Goal: Transaction & Acquisition: Purchase product/service

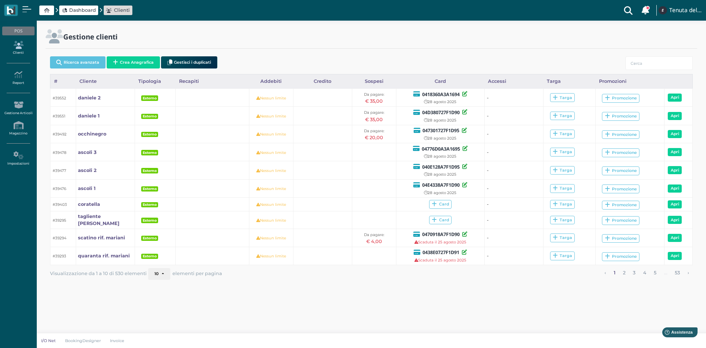
click at [20, 44] on icon at bounding box center [18, 45] width 32 height 8
click at [653, 59] on input "search" at bounding box center [659, 63] width 67 height 14
click at [136, 57] on button "Crea Anagrafica" at bounding box center [133, 62] width 53 height 12
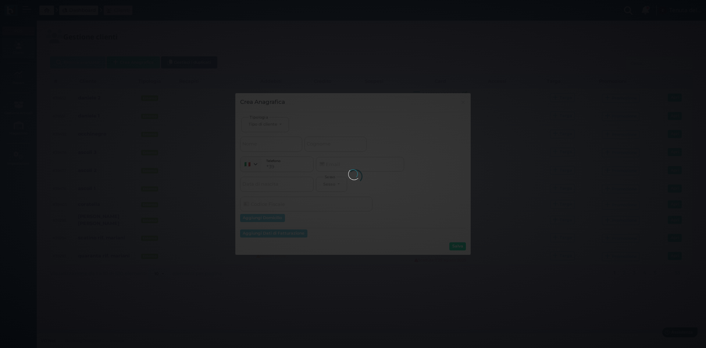
select select
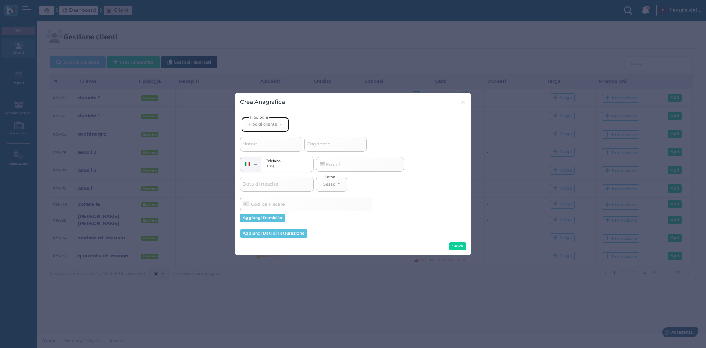
click at [281, 126] on button "Tipo di cliente" at bounding box center [265, 124] width 48 height 15
click at [268, 149] on link "Esterno" at bounding box center [278, 149] width 72 height 8
select select "[object Object]"
select select
click at [329, 142] on span "Cognome" at bounding box center [319, 143] width 26 height 9
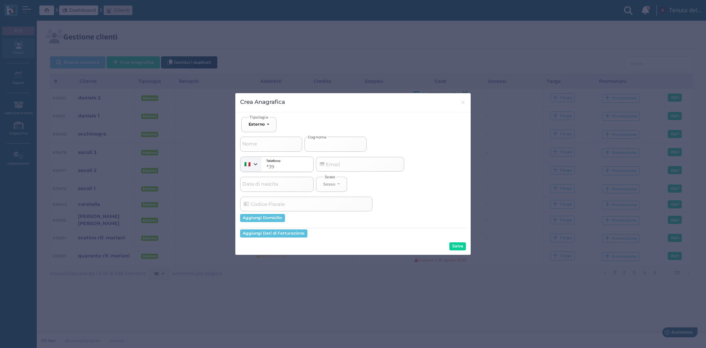
click at [329, 142] on input "Cognome" at bounding box center [336, 143] width 62 height 15
click at [329, 143] on input "Cognome" at bounding box center [336, 143] width 62 height 15
type input "d"
select select
type input "di"
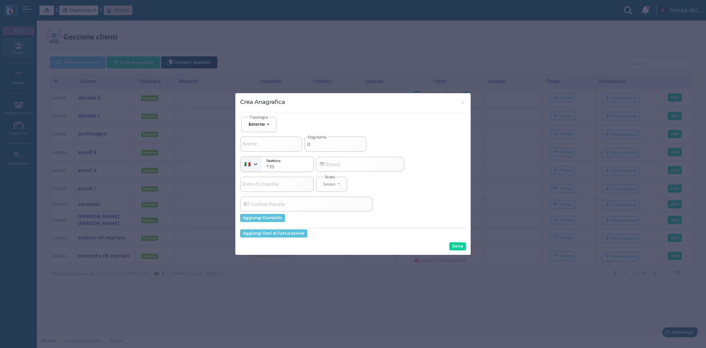
select select
type input "dil"
select select
type input "dile"
select select
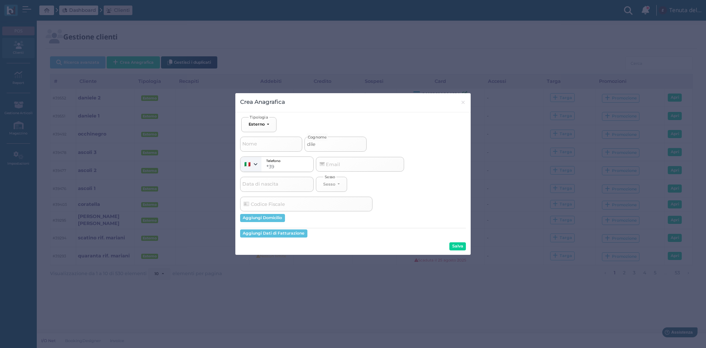
type input "dilet"
select select
type input "dilett"
select select
type input "diletta"
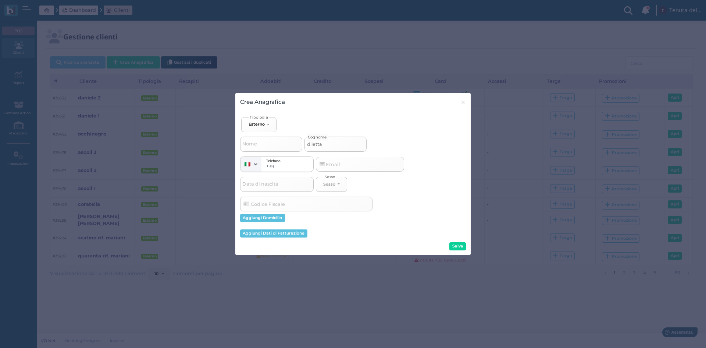
select select
type input "diletta"
click at [460, 245] on button "Salva" at bounding box center [458, 246] width 17 height 8
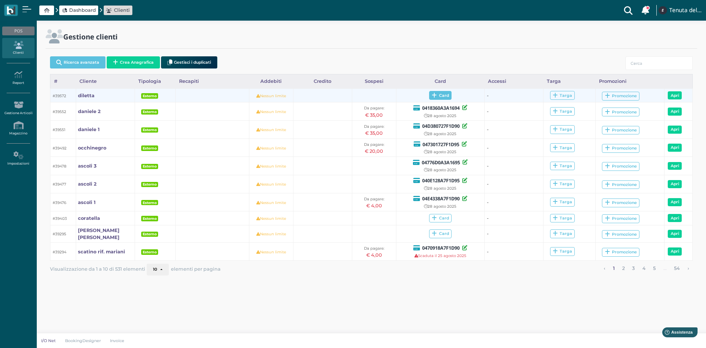
click at [440, 96] on span "Card" at bounding box center [440, 95] width 22 height 9
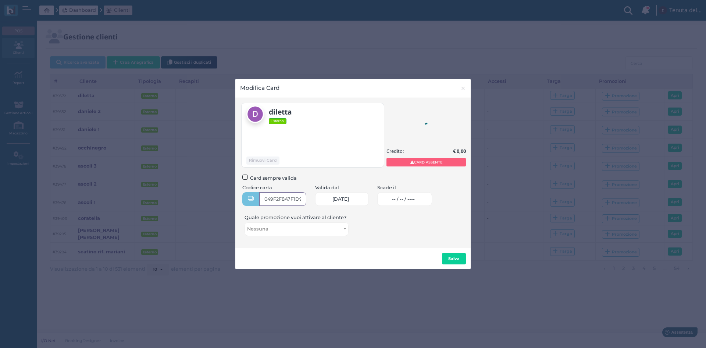
type input "049F2F8A7F1D94"
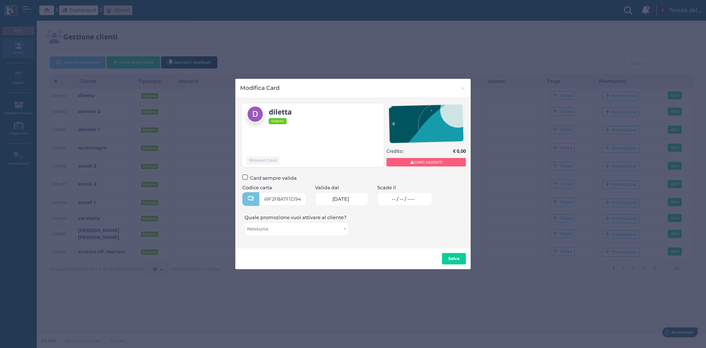
click at [413, 199] on span "-- / -- / ----" at bounding box center [403, 199] width 23 height 6
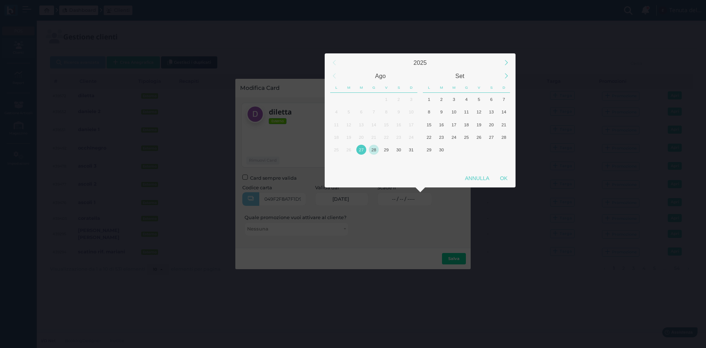
click at [374, 148] on div "28" at bounding box center [374, 150] width 10 height 10
click at [504, 177] on div "OK" at bounding box center [504, 177] width 18 height 13
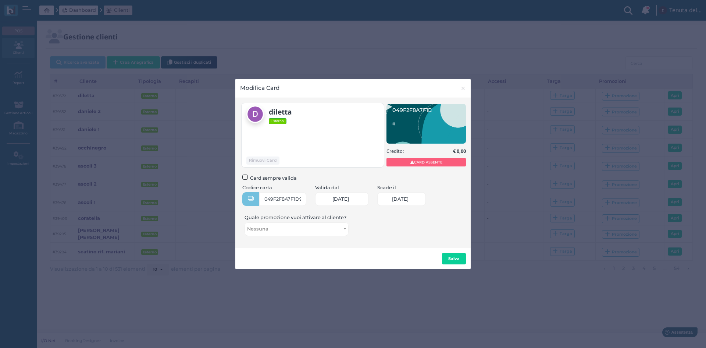
type input "28/08/2025"
click at [453, 254] on button "Salva" at bounding box center [454, 259] width 24 height 12
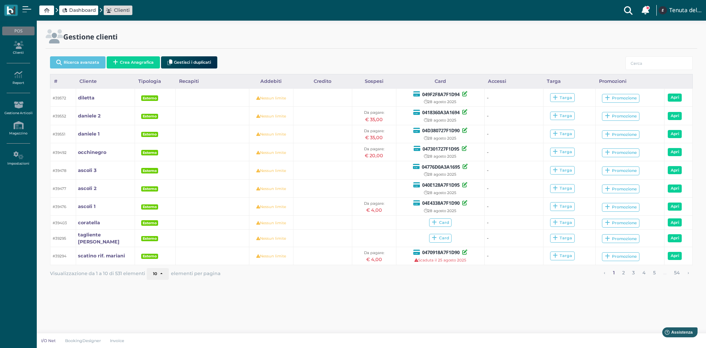
click at [74, 9] on span "Dashboard" at bounding box center [82, 10] width 27 height 7
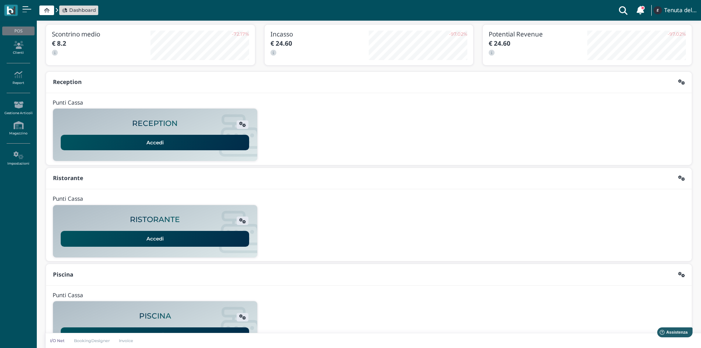
scroll to position [60, 0]
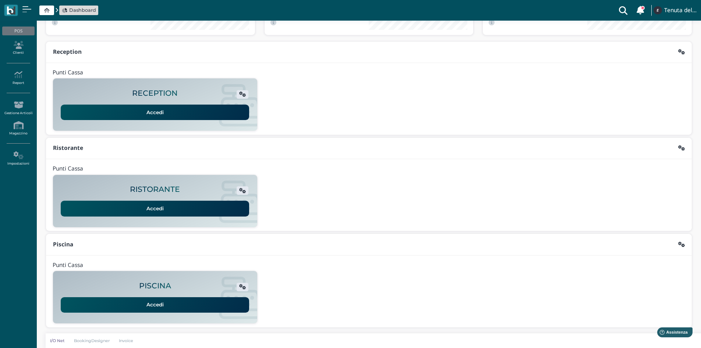
click at [152, 305] on link "Accedi" at bounding box center [155, 304] width 188 height 15
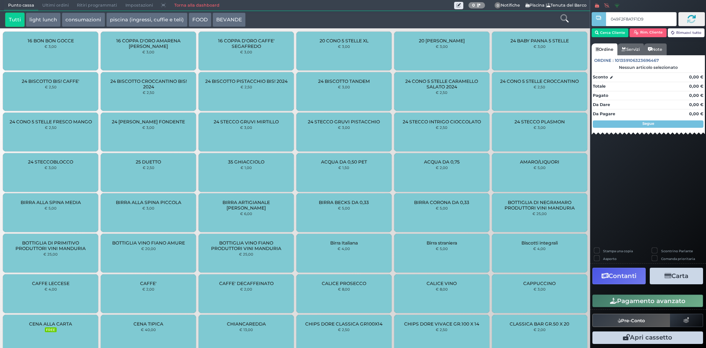
type input "049F2F8A7F1D94"
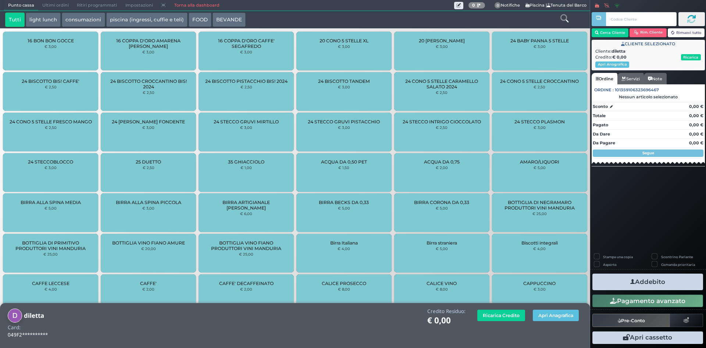
click at [563, 15] on icon at bounding box center [565, 18] width 8 height 8
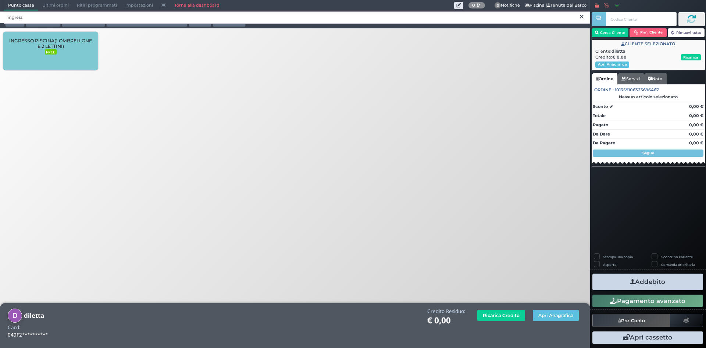
type input "ingress"
click at [78, 55] on div "INGRESSO PISCINA(1 OMBRELLONE E 2 LETTINI) FREE" at bounding box center [50, 51] width 95 height 39
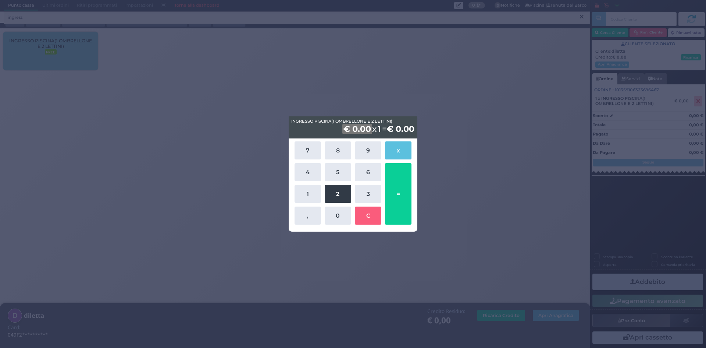
drag, startPoint x: 338, startPoint y: 196, endPoint x: 338, endPoint y: 186, distance: 10.7
click at [338, 196] on button "2" at bounding box center [338, 194] width 26 height 18
click at [340, 175] on button "5" at bounding box center [338, 172] width 26 height 18
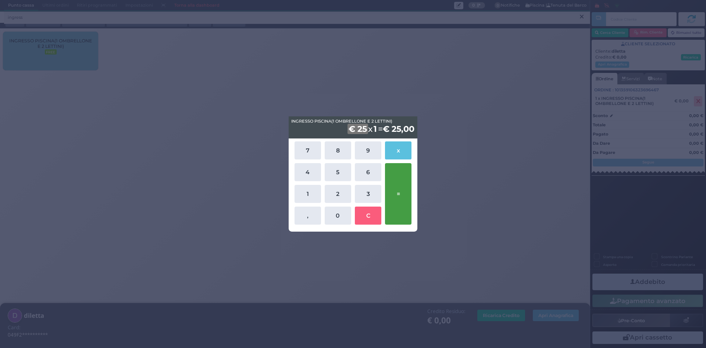
click at [401, 198] on button "=" at bounding box center [398, 193] width 26 height 61
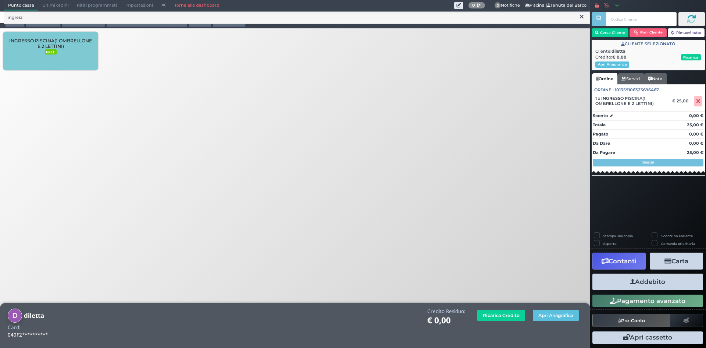
click at [653, 279] on button "Addebito" at bounding box center [648, 281] width 111 height 17
